Goal: Information Seeking & Learning: Check status

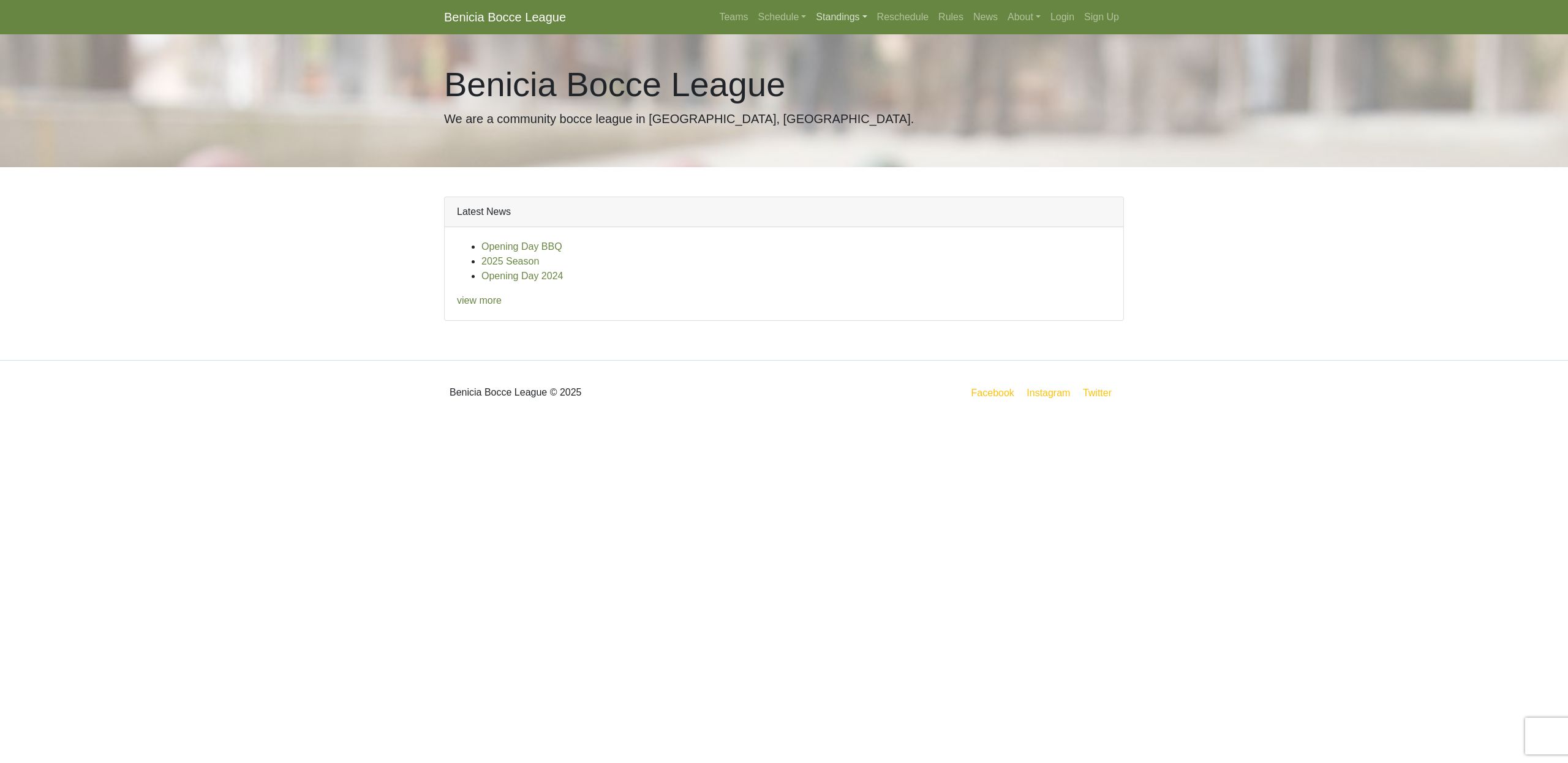
click at [829, 16] on link "Standings" at bounding box center [842, 16] width 61 height 24
click at [836, 103] on link "[DATE] Night" at bounding box center [861, 105] width 99 height 20
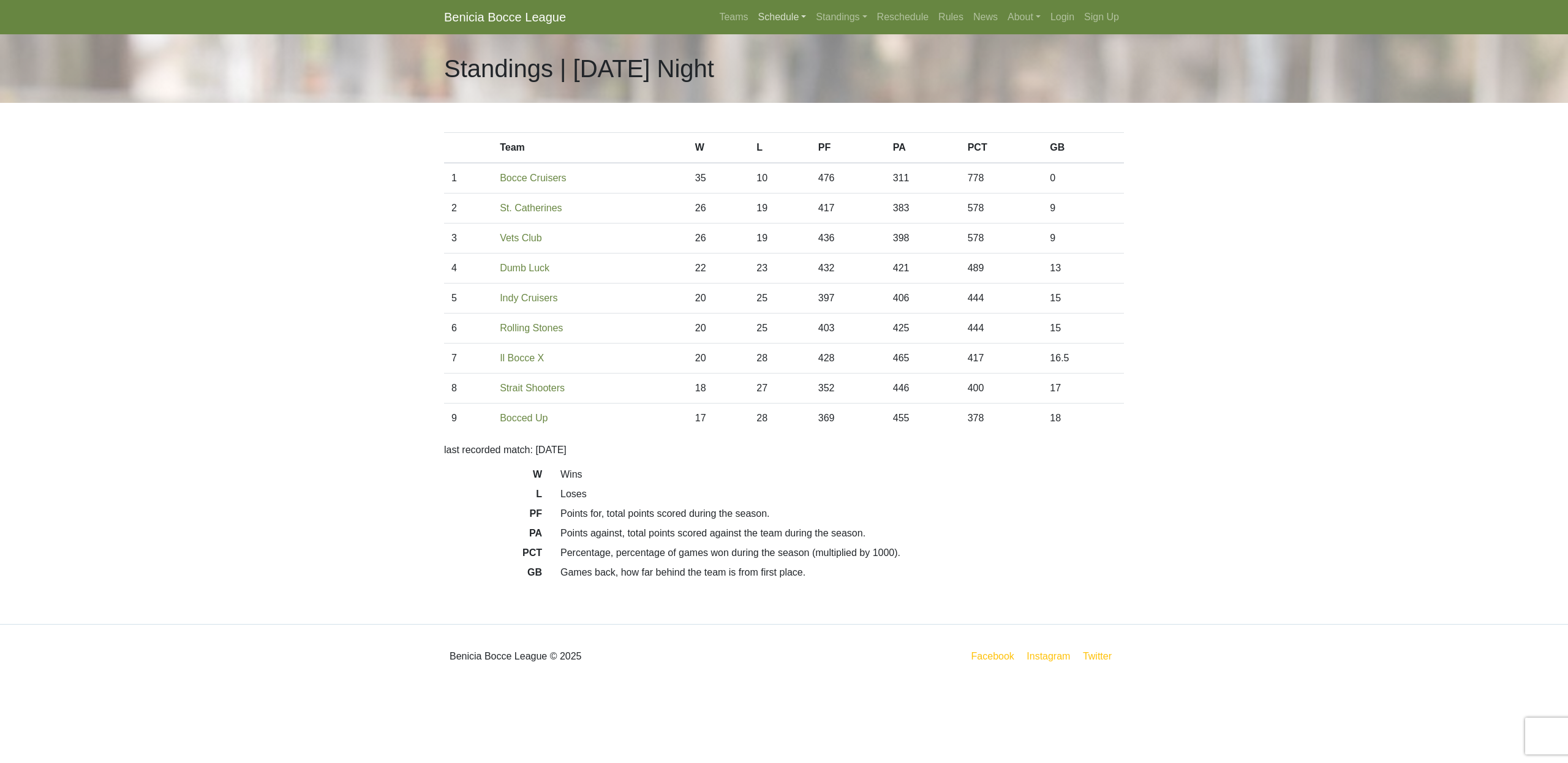
click at [767, 13] on link "Schedule" at bounding box center [782, 16] width 58 height 24
click at [791, 105] on link "[DATE] Night" at bounding box center [803, 105] width 99 height 20
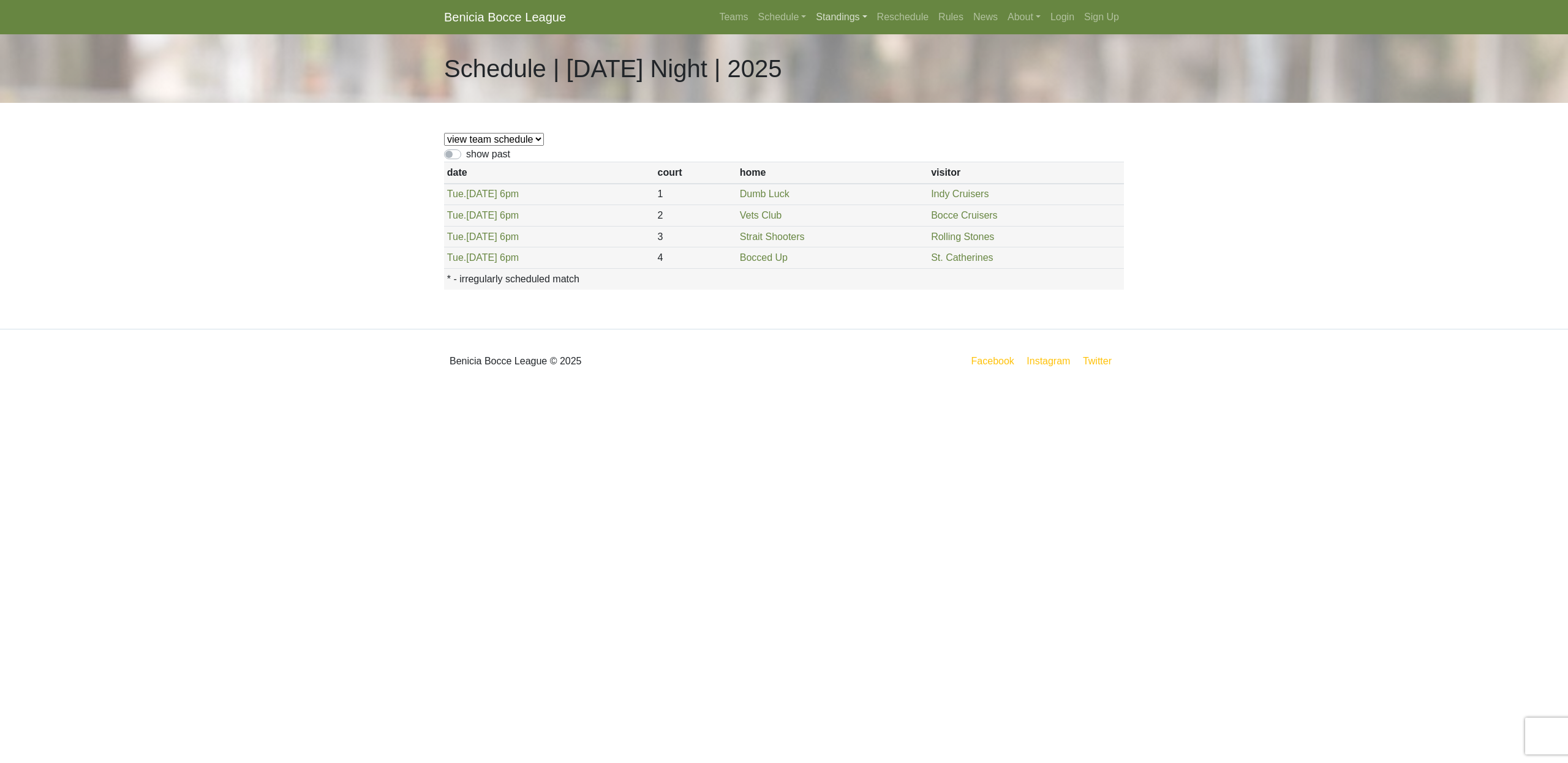
click at [826, 17] on link "Standings" at bounding box center [842, 16] width 61 height 24
click at [829, 107] on link "[DATE] Night" at bounding box center [861, 105] width 99 height 20
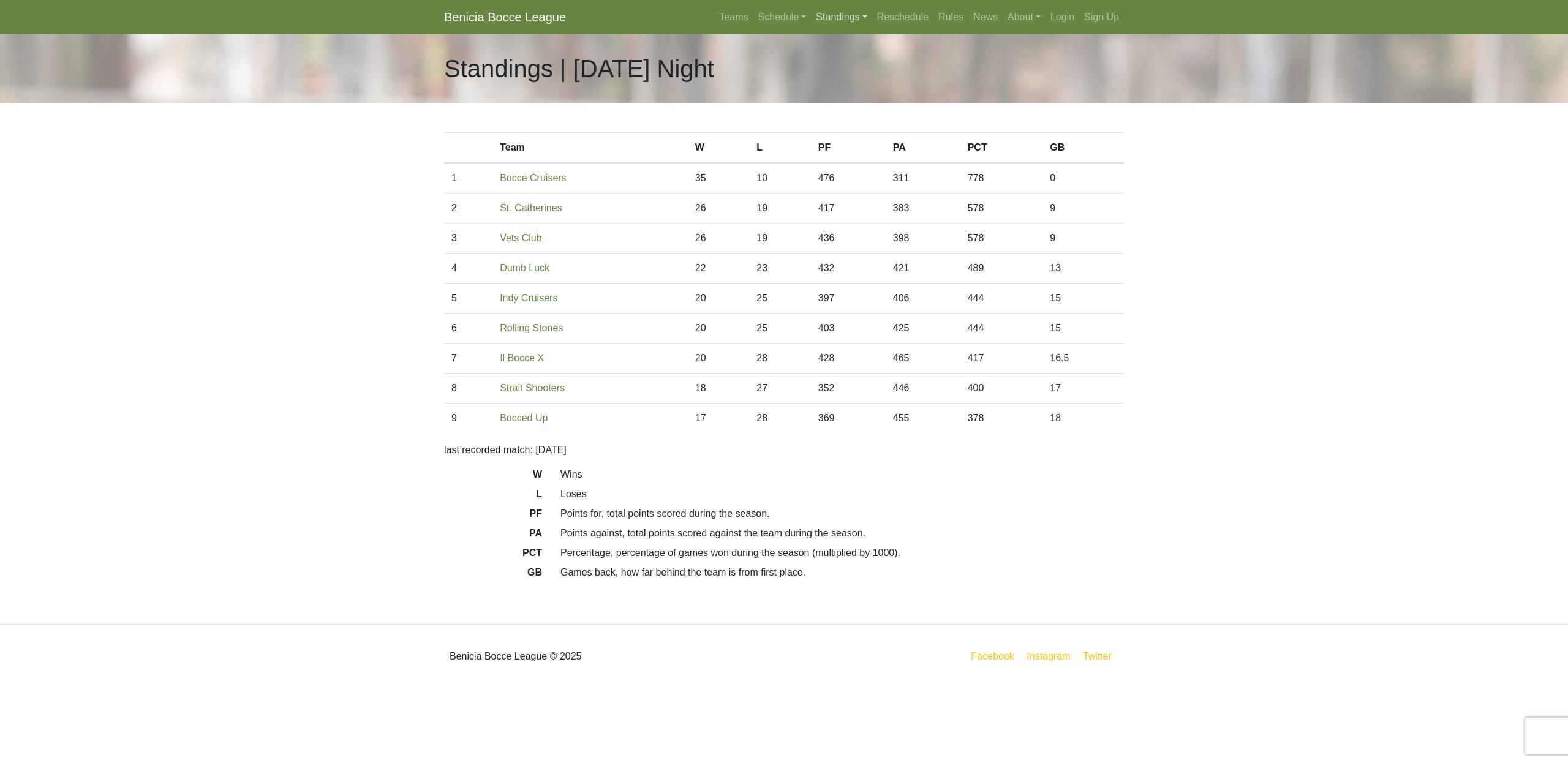
click at [829, 18] on link "Standings" at bounding box center [842, 16] width 61 height 24
click at [857, 125] on link "[DATE] Night" at bounding box center [861, 125] width 99 height 20
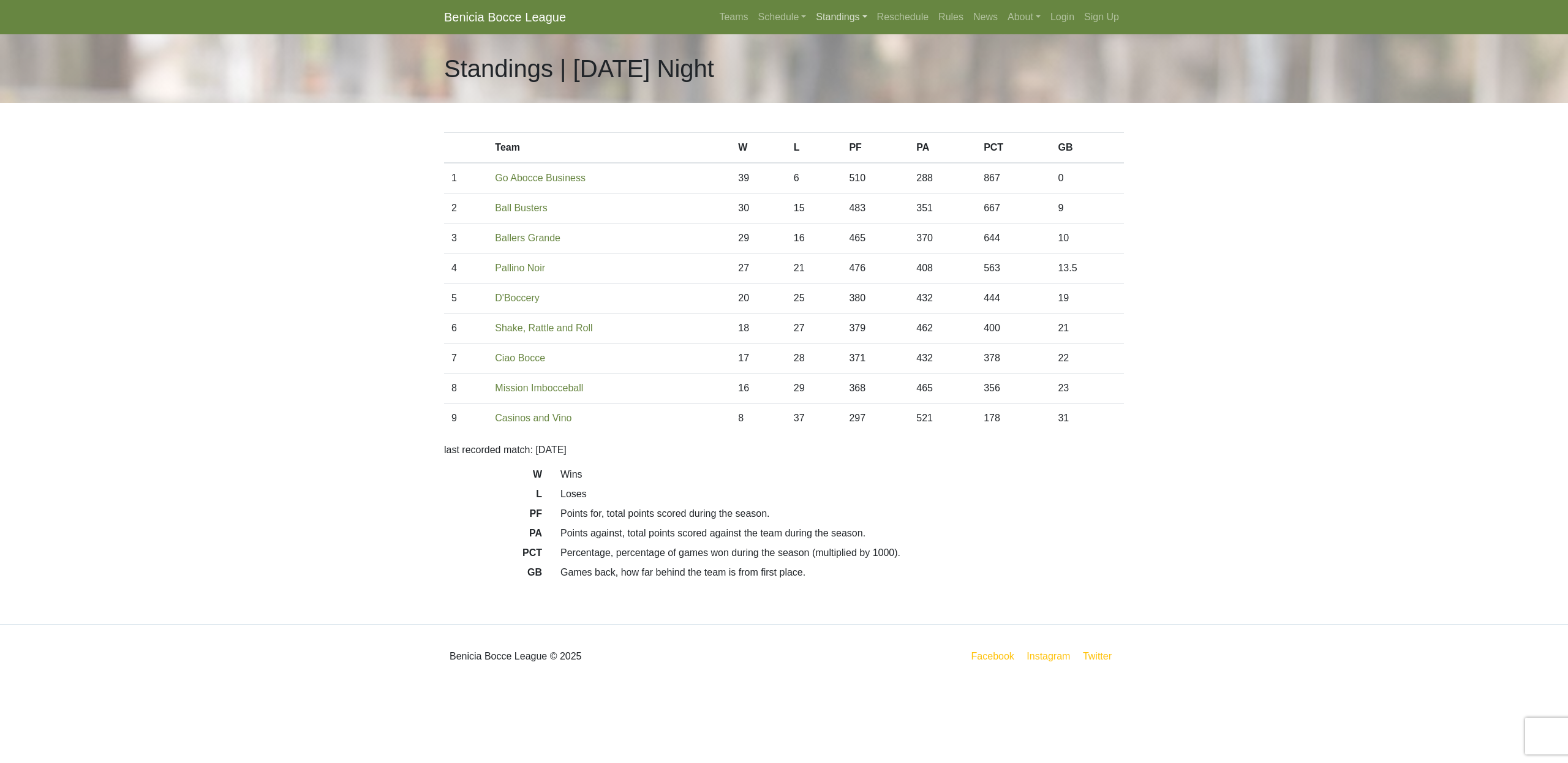
click at [832, 21] on link "Standings" at bounding box center [842, 16] width 61 height 24
click at [828, 101] on link "[DATE] Night" at bounding box center [861, 105] width 99 height 20
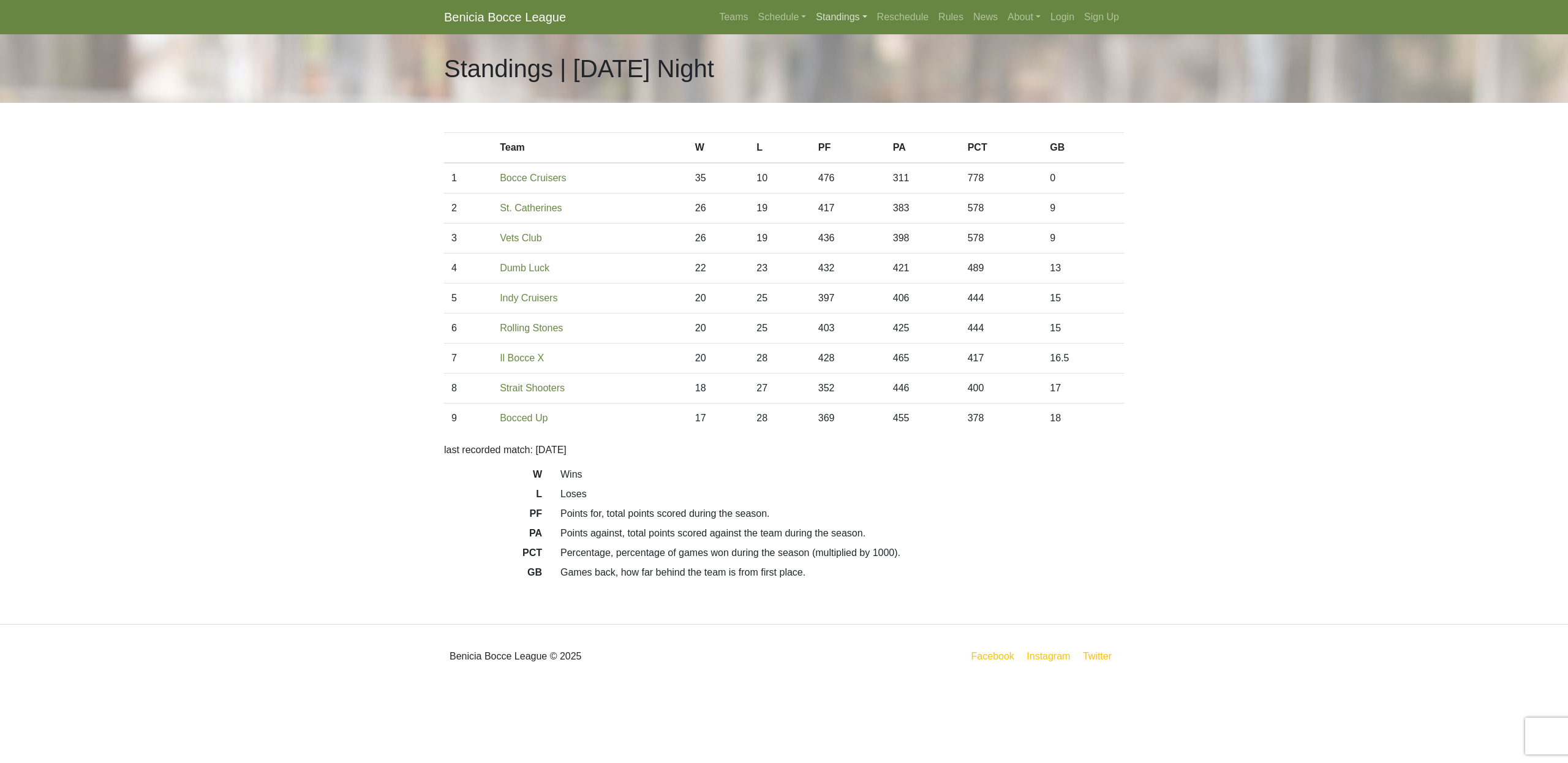
click at [817, 17] on link "Standings" at bounding box center [842, 16] width 61 height 24
click at [827, 44] on link "[DATE] Morning" at bounding box center [861, 46] width 99 height 20
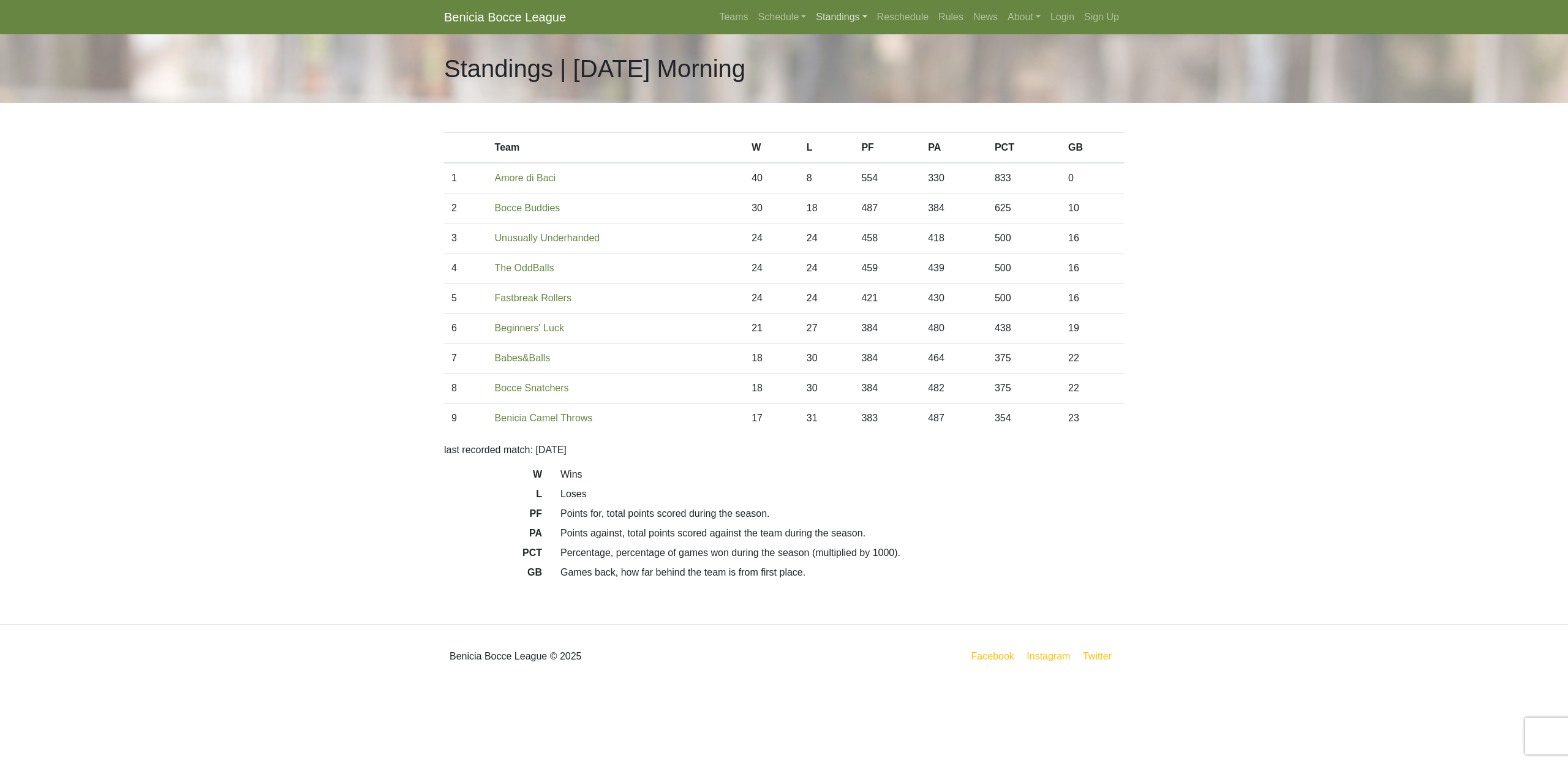
click at [831, 21] on link "Standings" at bounding box center [842, 16] width 61 height 24
click at [828, 64] on link "[DATE] Night" at bounding box center [861, 66] width 99 height 20
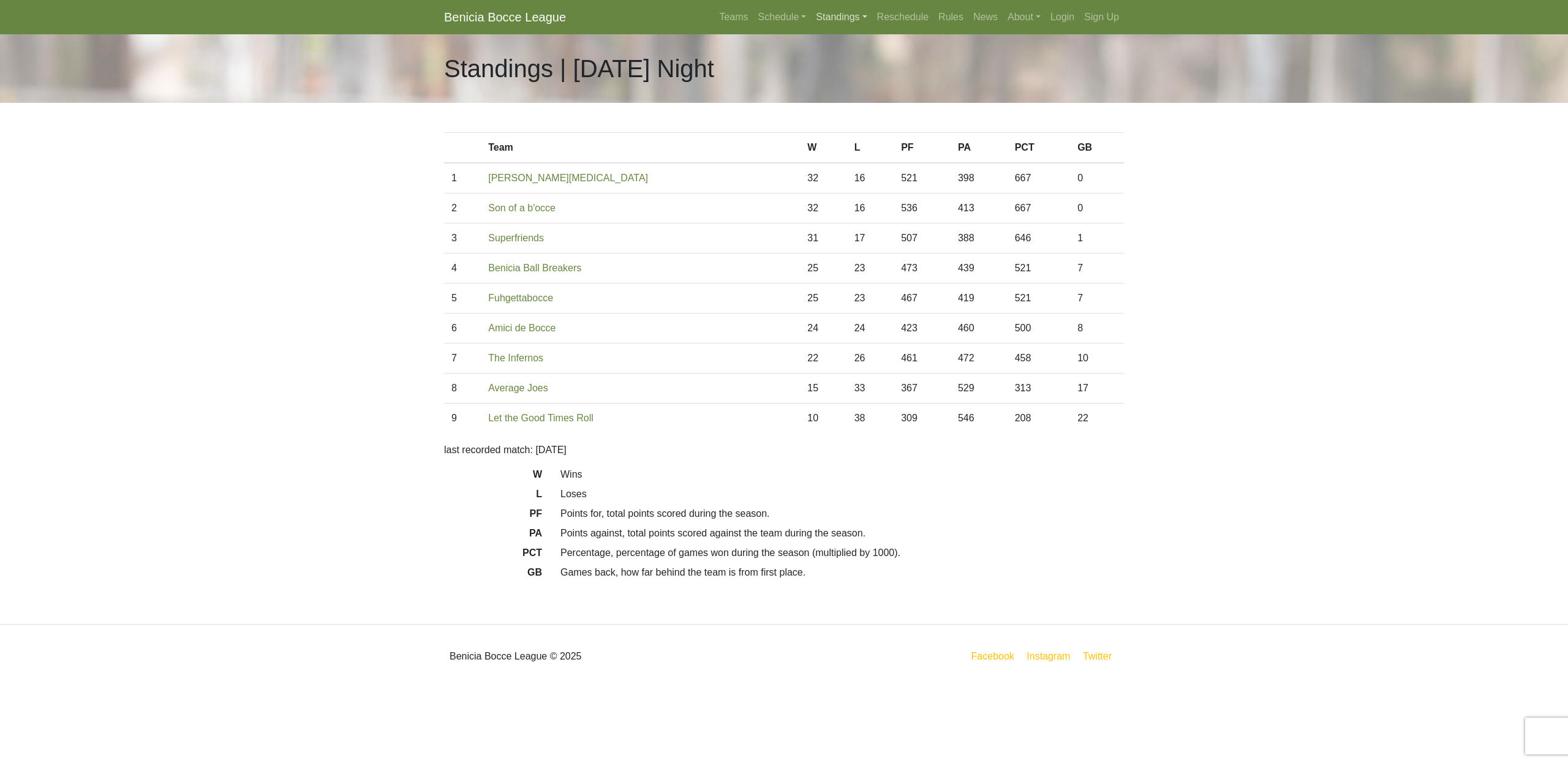
click at [825, 13] on link "Standings" at bounding box center [842, 16] width 61 height 24
click at [839, 121] on link "[DATE] Night" at bounding box center [861, 125] width 99 height 20
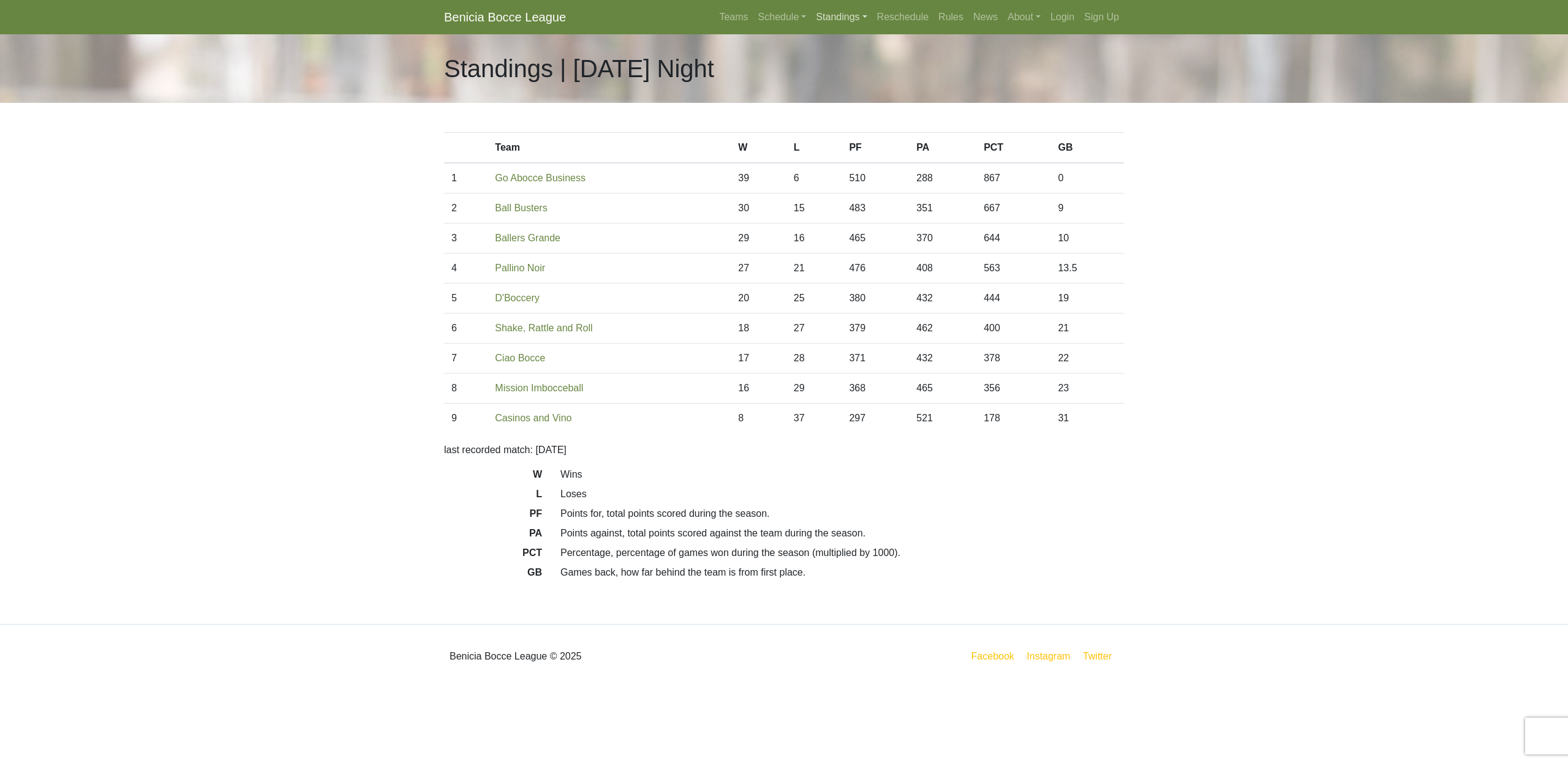
click at [832, 22] on link "Standings" at bounding box center [842, 16] width 61 height 24
click at [842, 107] on link "[DATE] Night" at bounding box center [861, 105] width 99 height 20
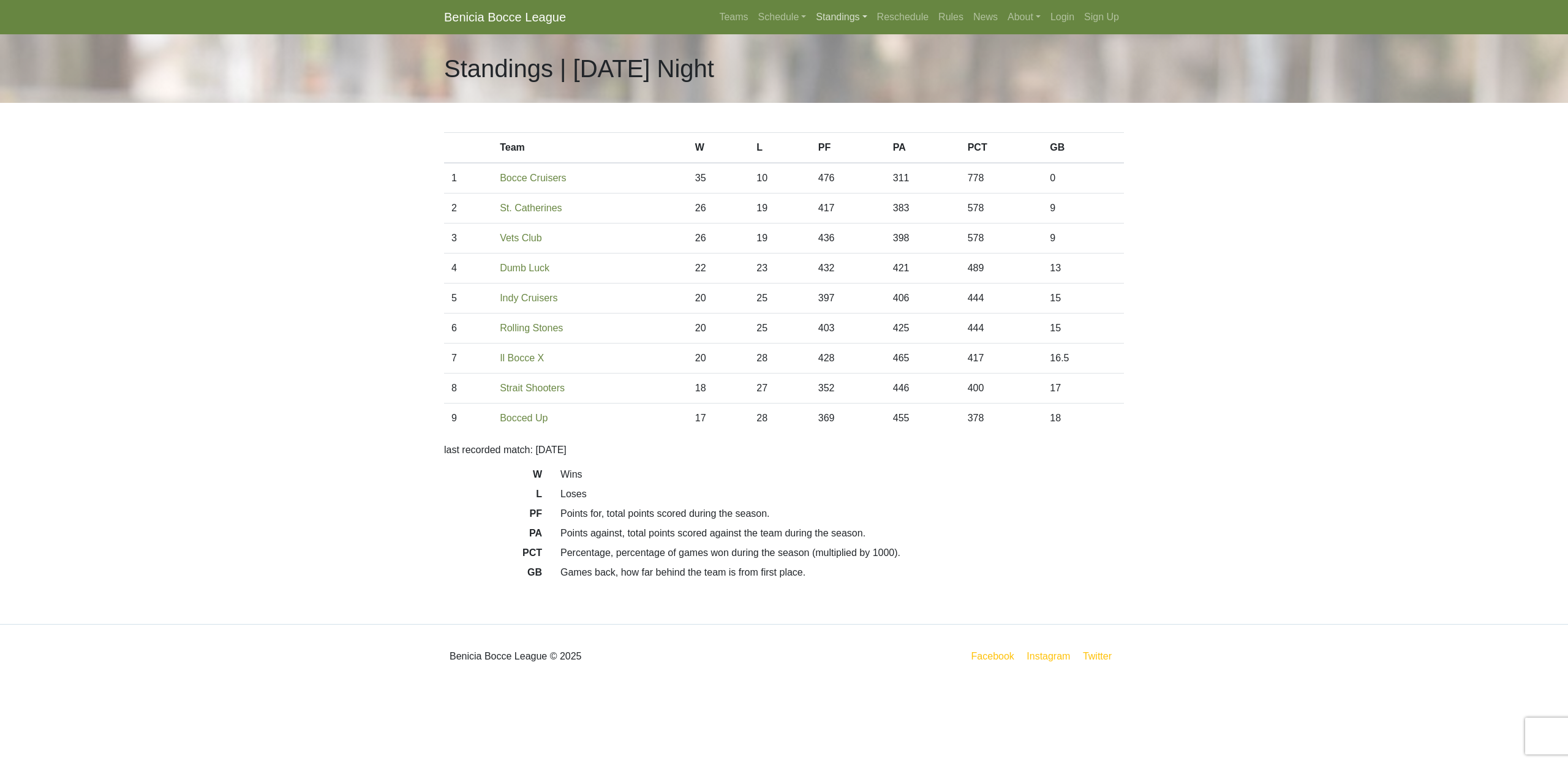
click at [817, 19] on link "Standings" at bounding box center [842, 16] width 61 height 24
click at [845, 123] on link "[DATE] Night" at bounding box center [861, 125] width 99 height 20
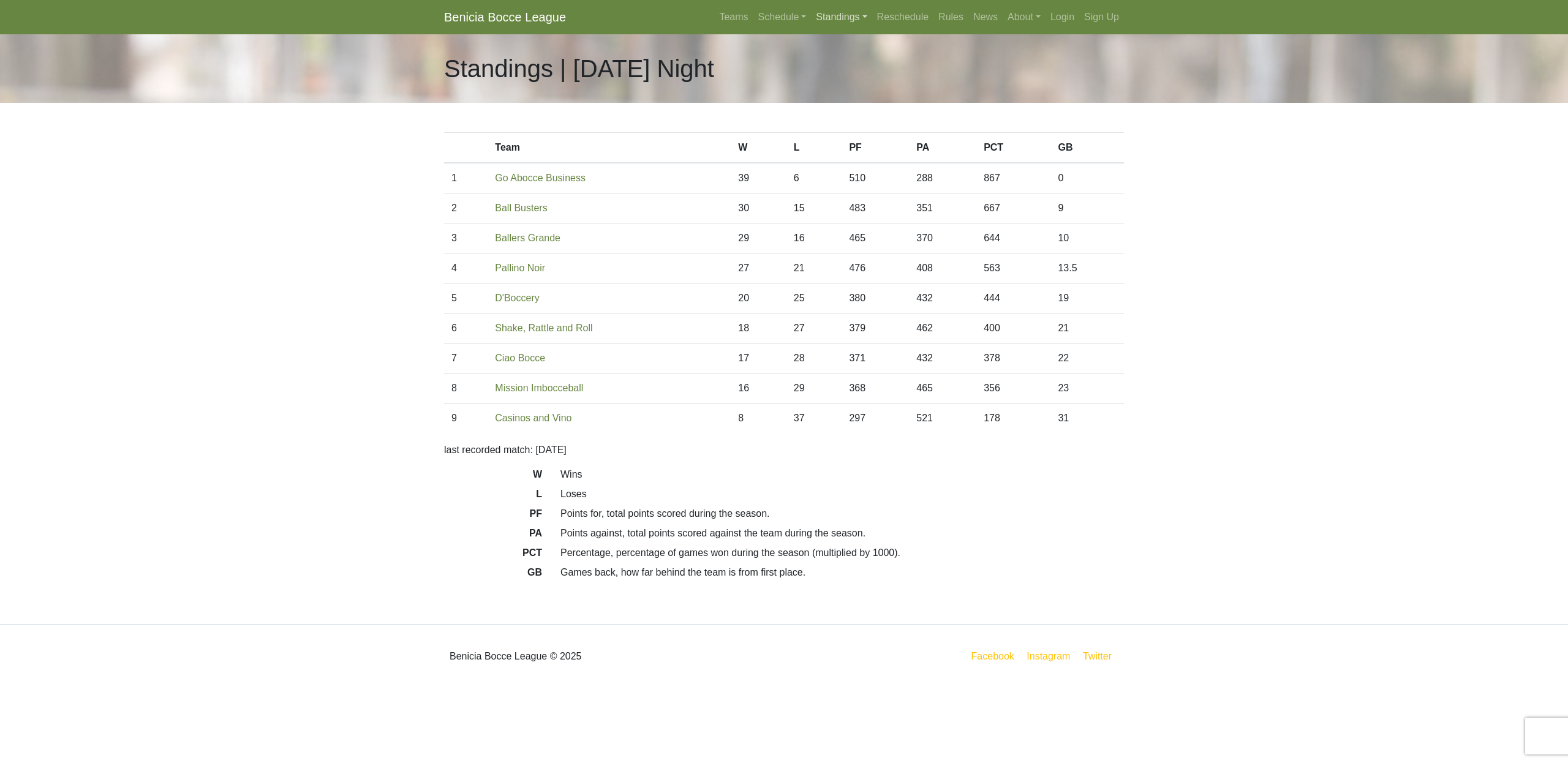
click at [828, 17] on link "Standings" at bounding box center [842, 16] width 61 height 24
click at [847, 144] on link "[DATE] Night" at bounding box center [861, 144] width 99 height 20
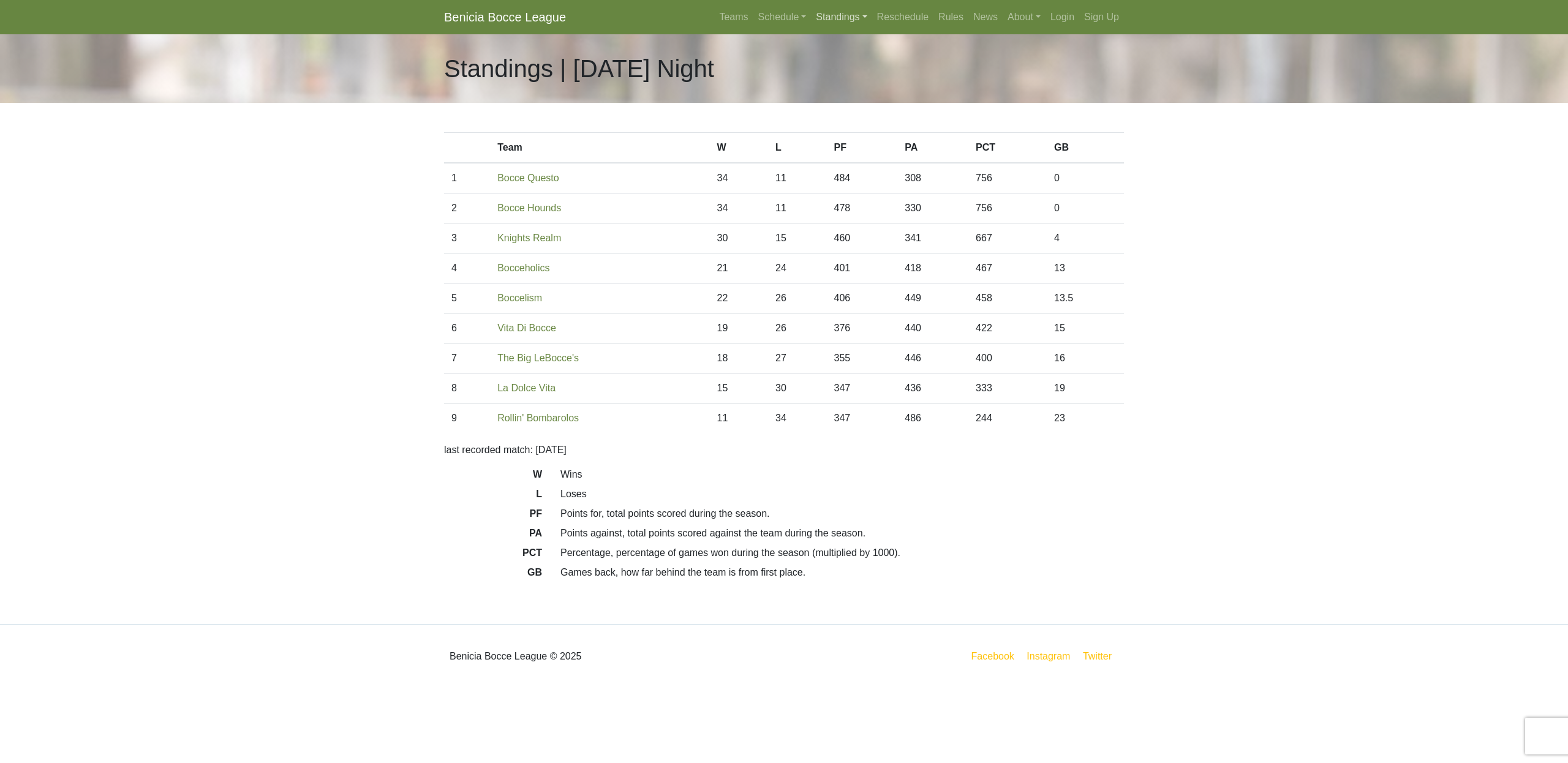
click at [820, 16] on link "Standings" at bounding box center [842, 16] width 61 height 24
click at [833, 162] on link "[DATE] Night" at bounding box center [861, 163] width 99 height 20
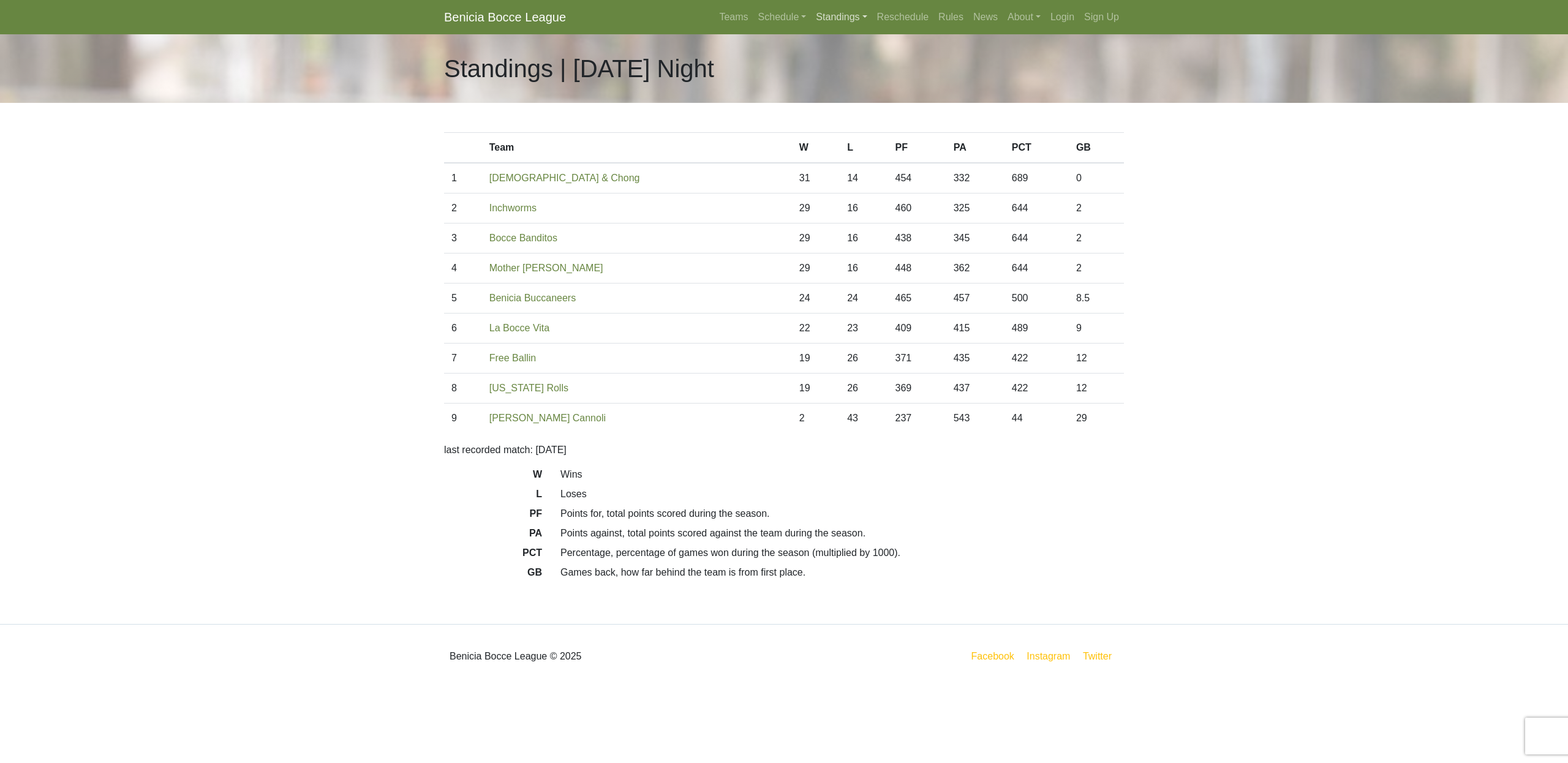
click at [836, 15] on link "Standings" at bounding box center [842, 16] width 61 height 24
click at [828, 105] on link "[DATE] Night" at bounding box center [861, 105] width 99 height 20
